Goal: Task Accomplishment & Management: Complete application form

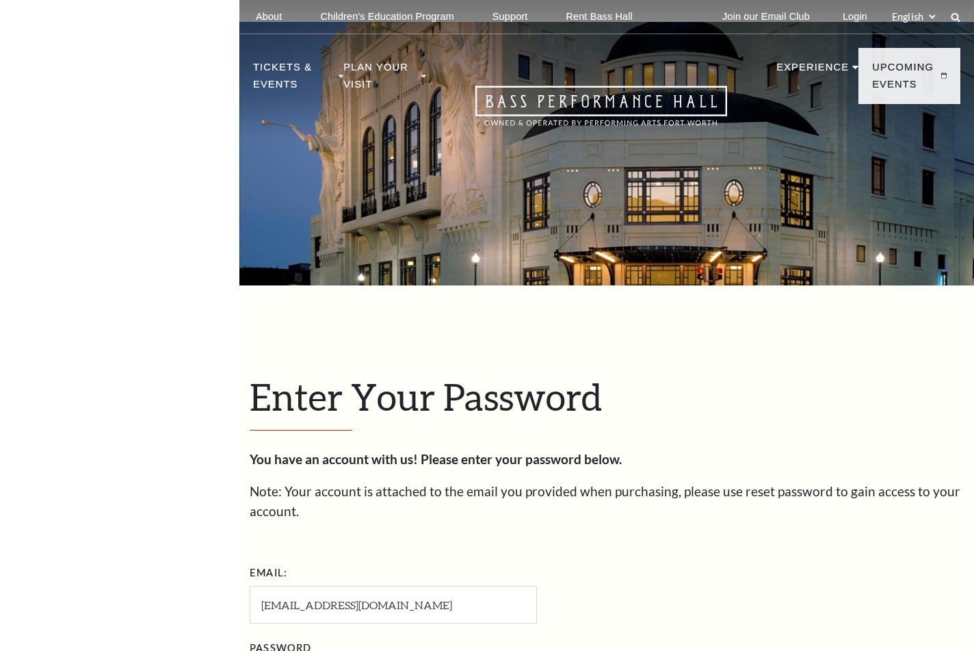
select select "nimble"
select select "US"
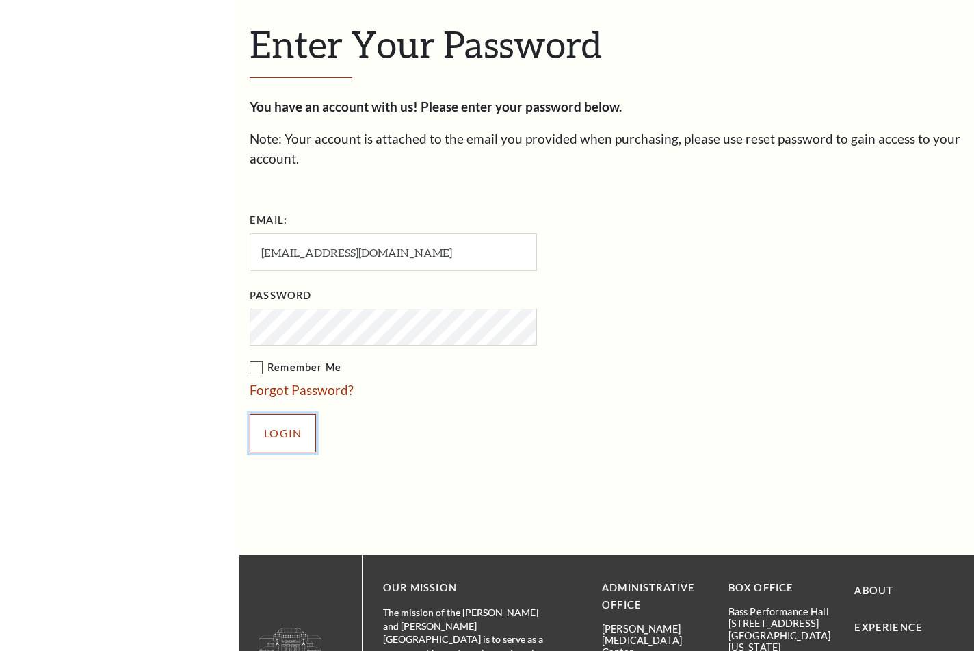
click at [285, 435] on input "Login" at bounding box center [283, 433] width 66 height 38
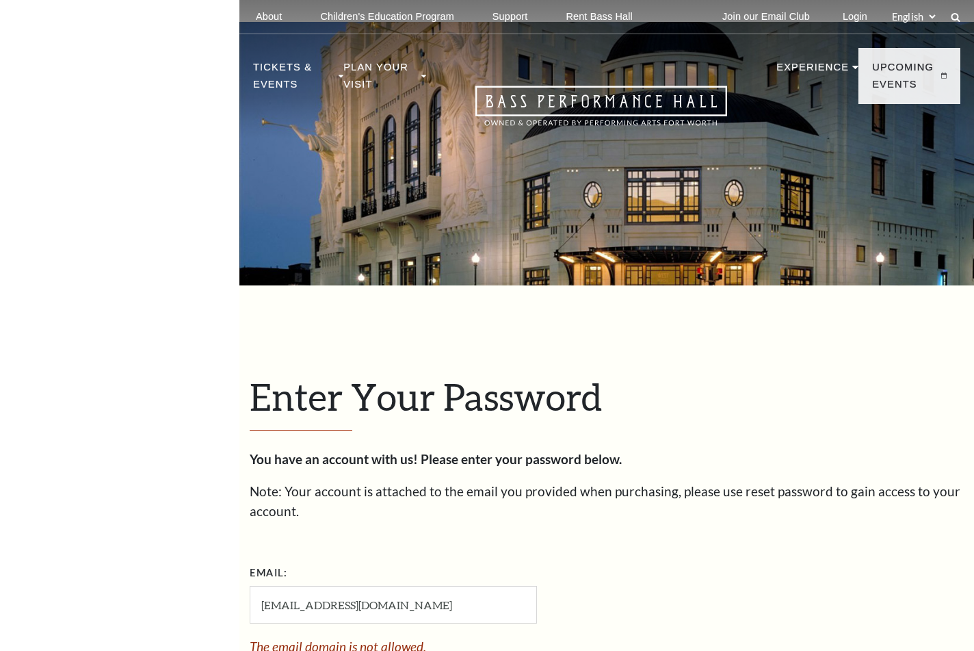
select select "nimble"
select select "US"
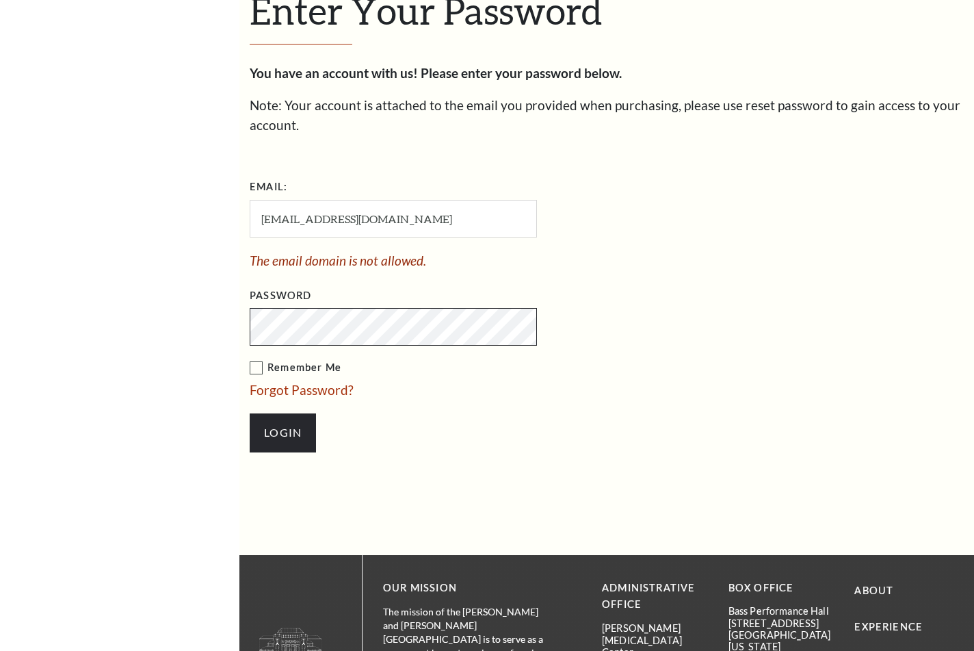
scroll to position [386, 0]
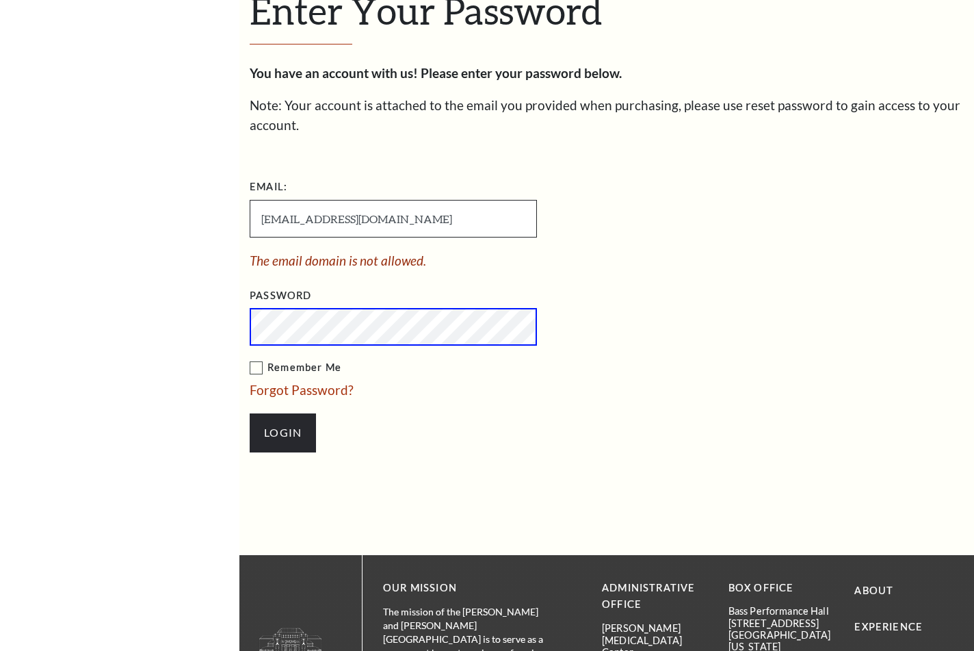
click at [489, 213] on input "[EMAIL_ADDRESS][DOMAIN_NAME]" at bounding box center [393, 219] width 287 height 38
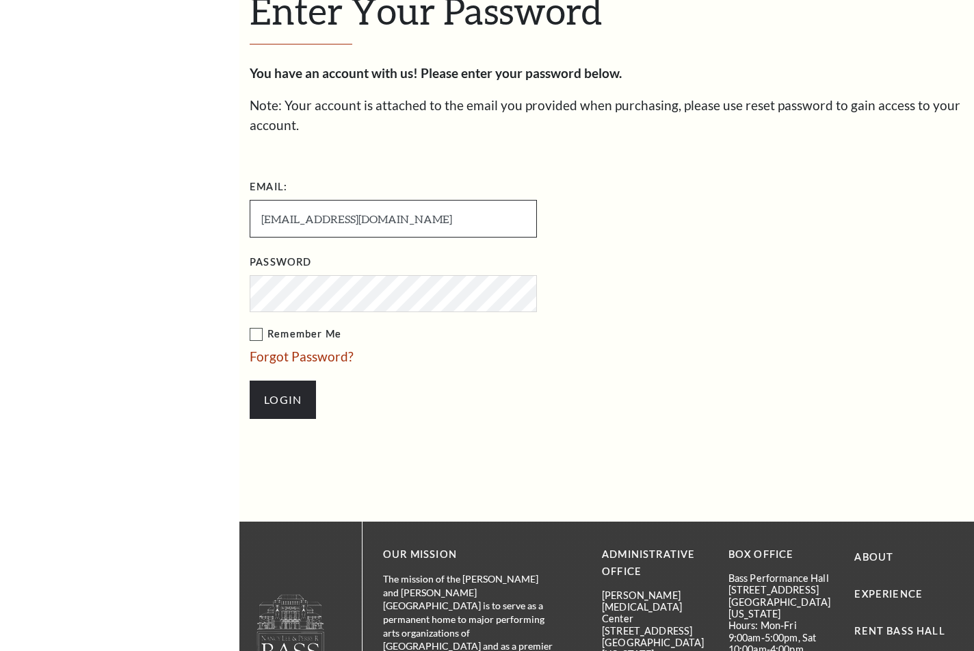
click at [458, 233] on input "[EMAIL_ADDRESS][DOMAIN_NAME]" at bounding box center [393, 219] width 287 height 38
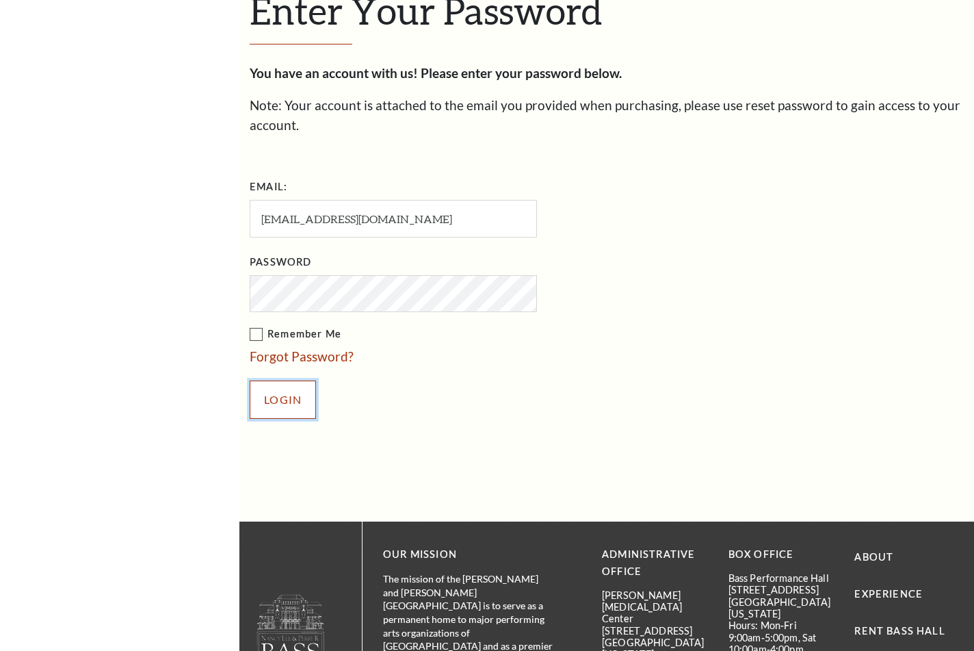
click at [298, 395] on input "Login" at bounding box center [283, 399] width 66 height 38
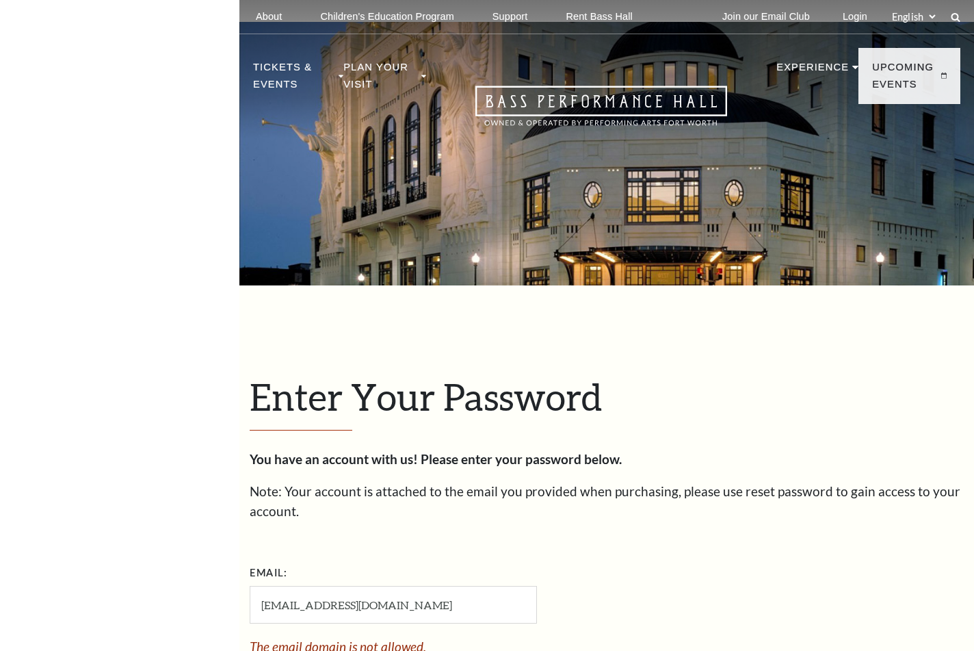
select select "nimble"
select select "US"
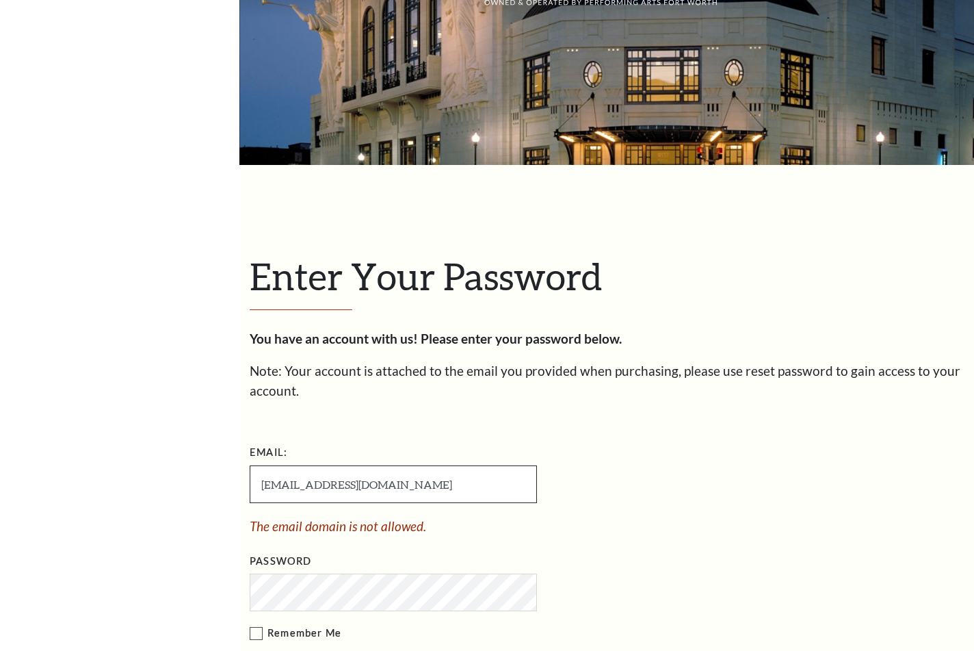
click at [444, 469] on input "[EMAIL_ADDRESS][DOMAIN_NAME]" at bounding box center [393, 484] width 287 height 38
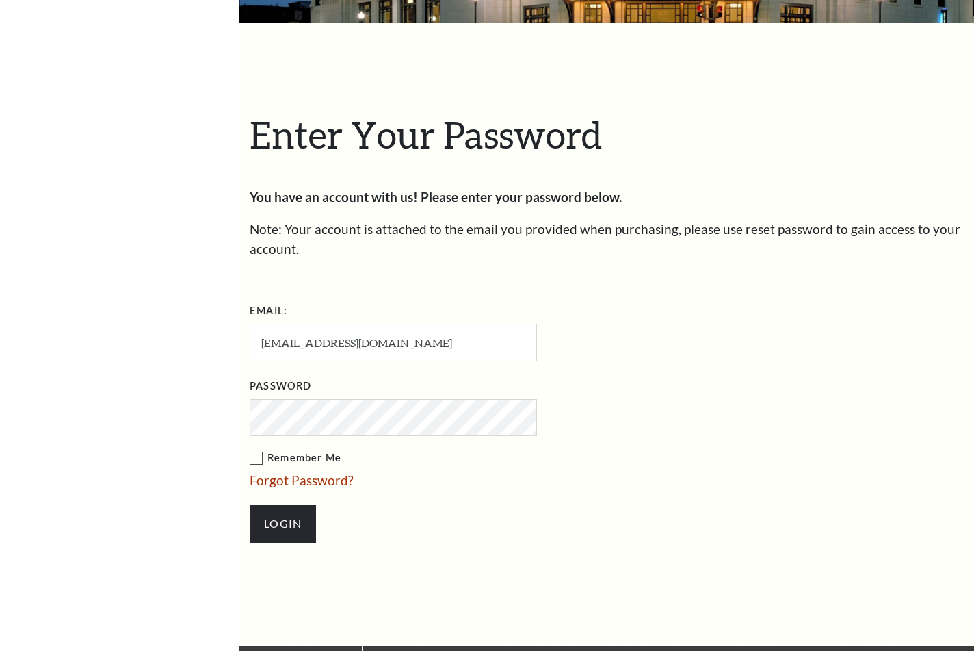
scroll to position [263, 0]
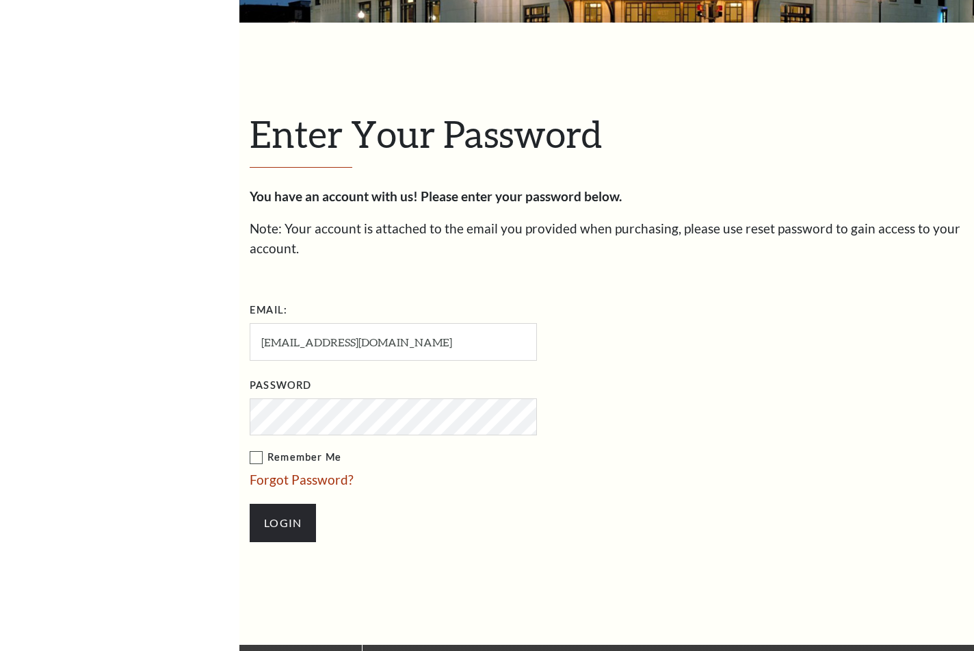
click at [701, 378] on form "Email: antoniodehoyos@mysalestuff.com Password Remember Me Forgot Password? Log…" at bounding box center [607, 427] width 714 height 257
click at [457, 337] on input "[EMAIL_ADDRESS][DOMAIN_NAME]" at bounding box center [393, 342] width 287 height 38
click at [258, 348] on input "[EMAIL_ADDRESS][DOMAIN_NAME]" at bounding box center [393, 342] width 287 height 38
click at [439, 341] on input "[EMAIL_ADDRESS][DOMAIN_NAME]" at bounding box center [393, 342] width 287 height 38
type input "[EMAIL_ADDRESS][DOMAIN_NAME]"
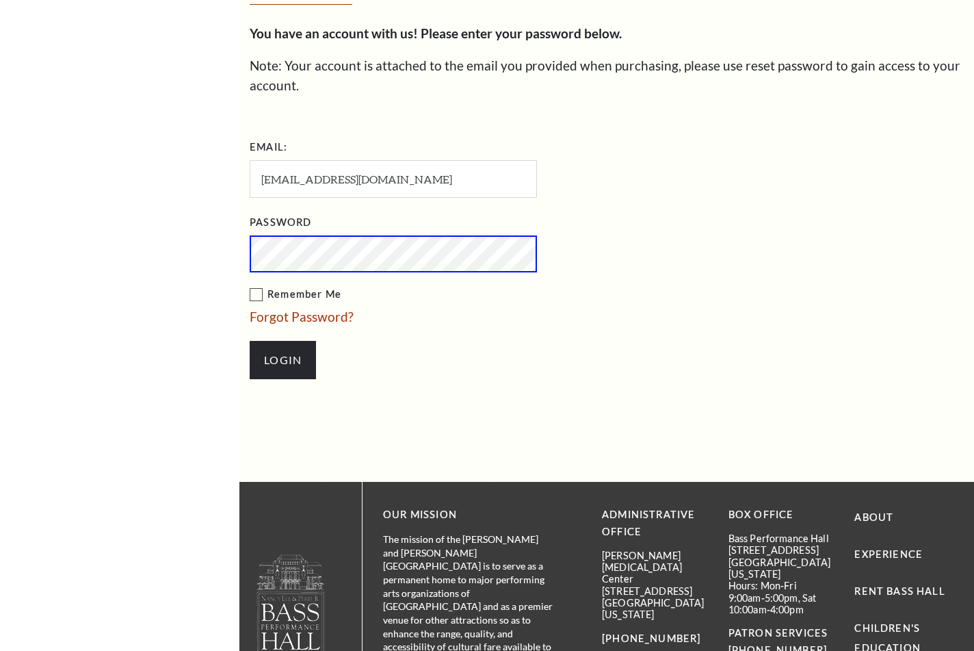
scroll to position [427, 0]
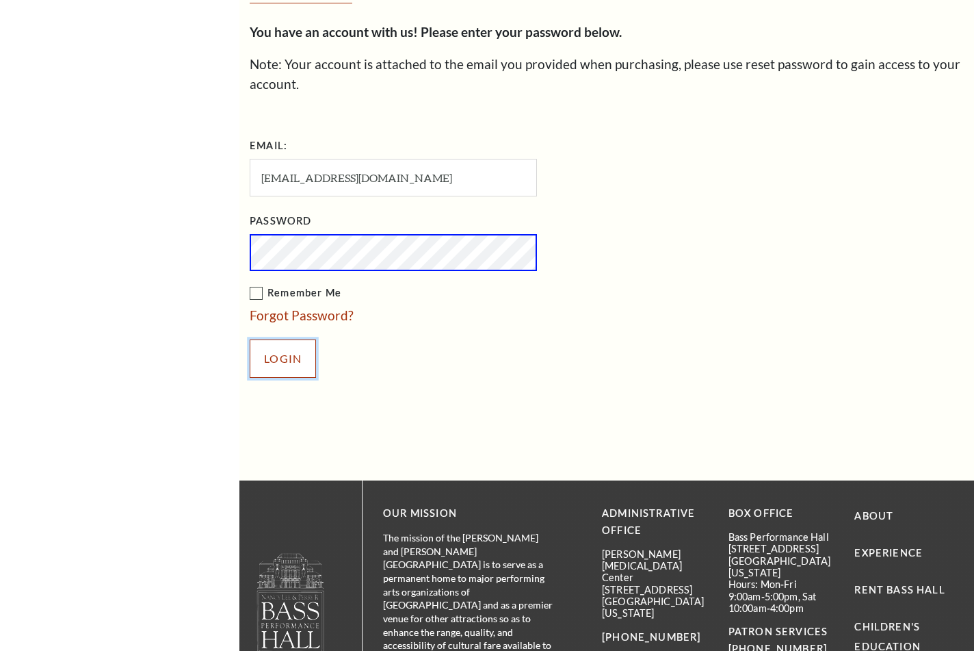
click at [294, 348] on input "Login" at bounding box center [283, 358] width 66 height 38
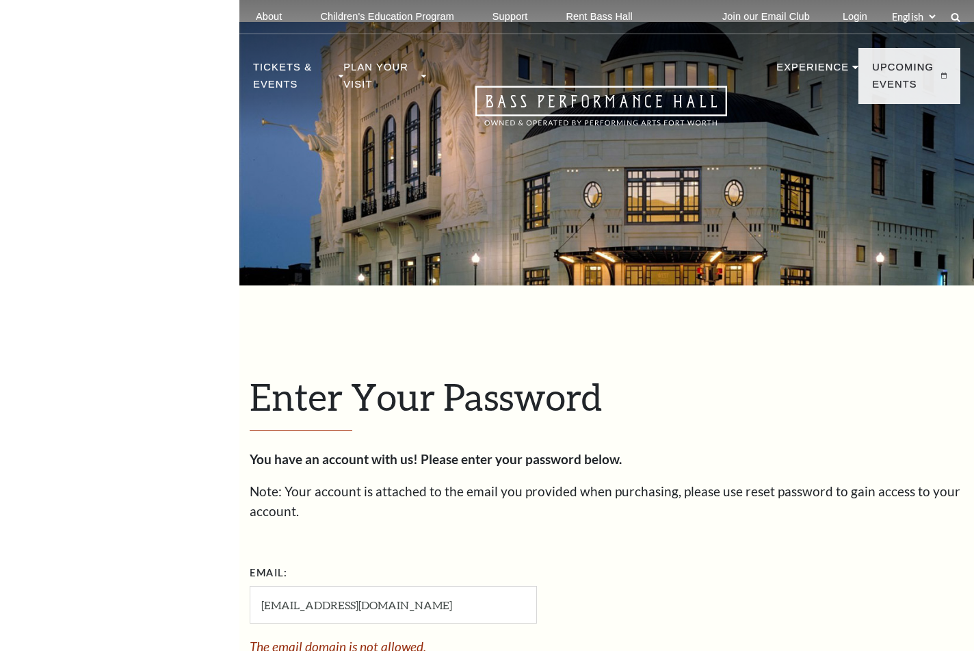
select select "nimble"
select select "US"
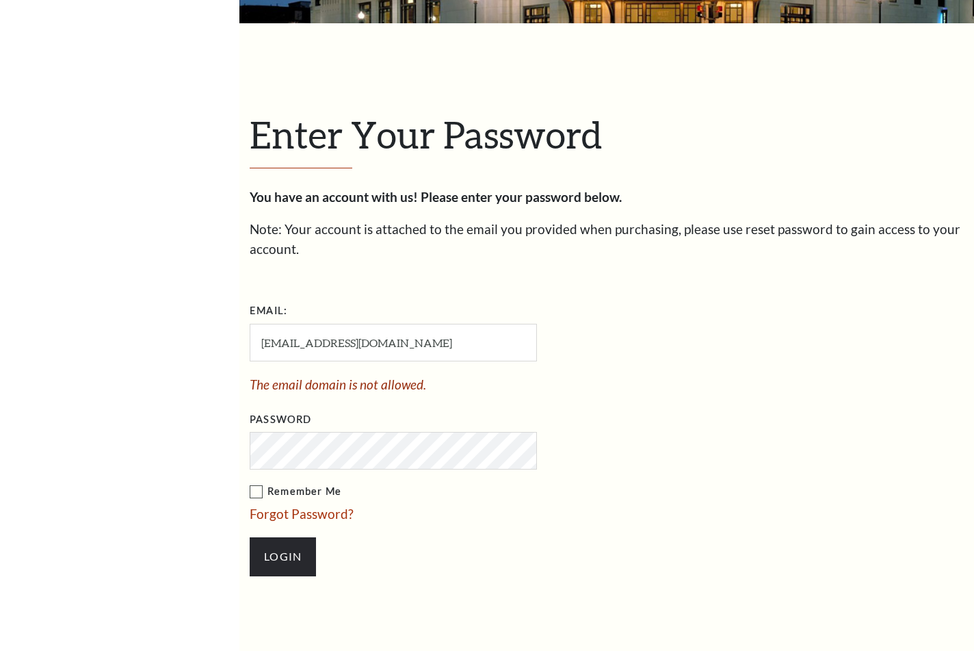
scroll to position [263, 0]
